Goal: Answer question/provide support

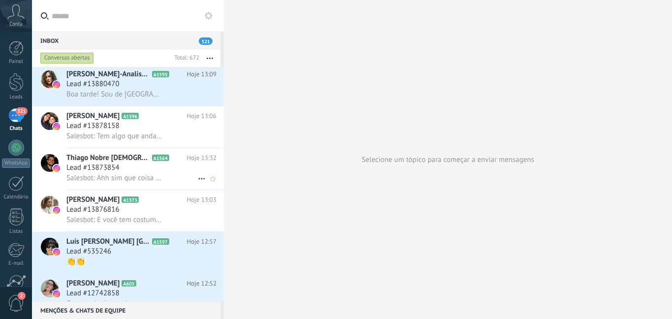
scroll to position [246, 0]
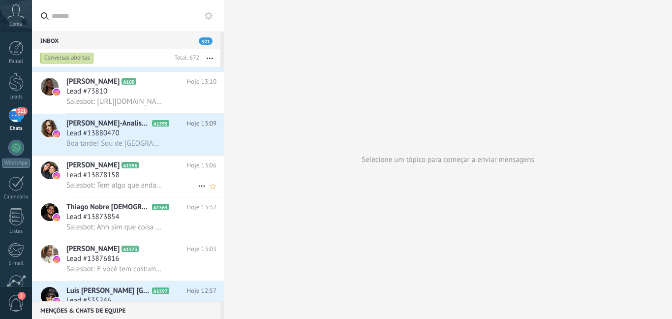
click at [152, 169] on h2 "[PERSON_NAME] A1596" at bounding box center [126, 165] width 120 height 10
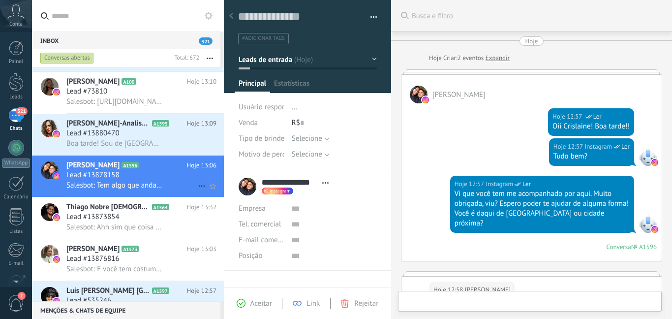
scroll to position [489, 0]
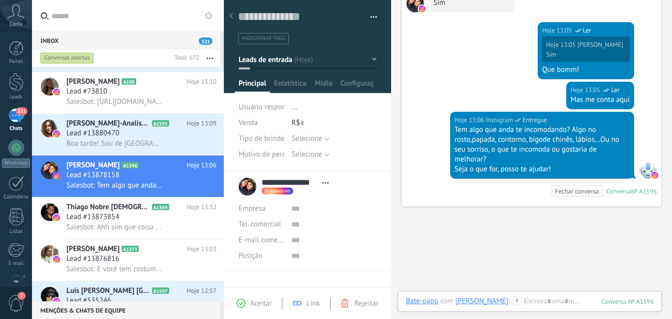
click at [514, 300] on icon at bounding box center [516, 300] width 9 height 9
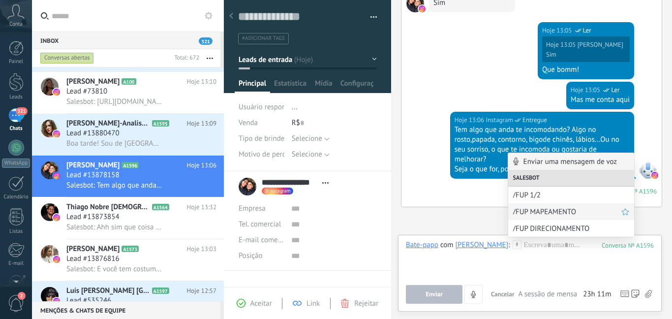
click at [523, 214] on span "/FUP MAPEAMENTO" at bounding box center [567, 211] width 108 height 9
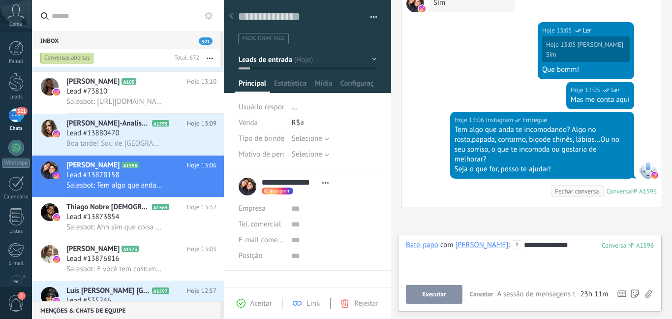
click at [439, 293] on span "Executar" at bounding box center [434, 294] width 24 height 7
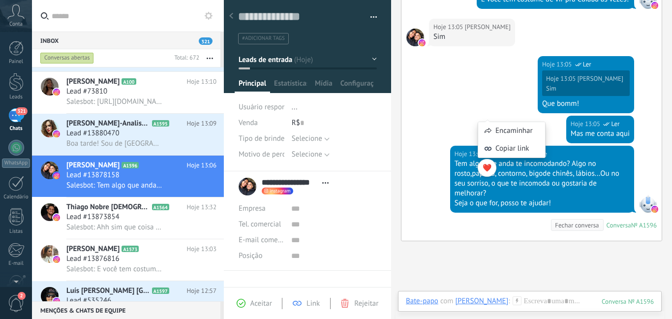
scroll to position [500, 0]
